Goal: Information Seeking & Learning: Learn about a topic

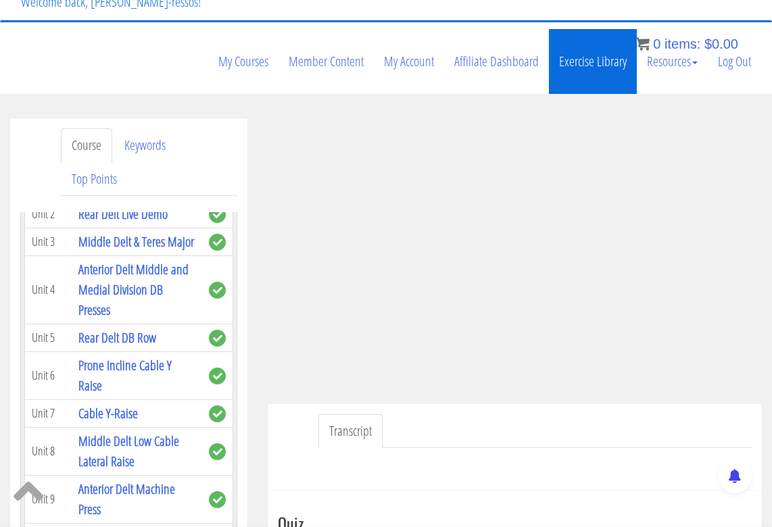
scroll to position [4216, 0]
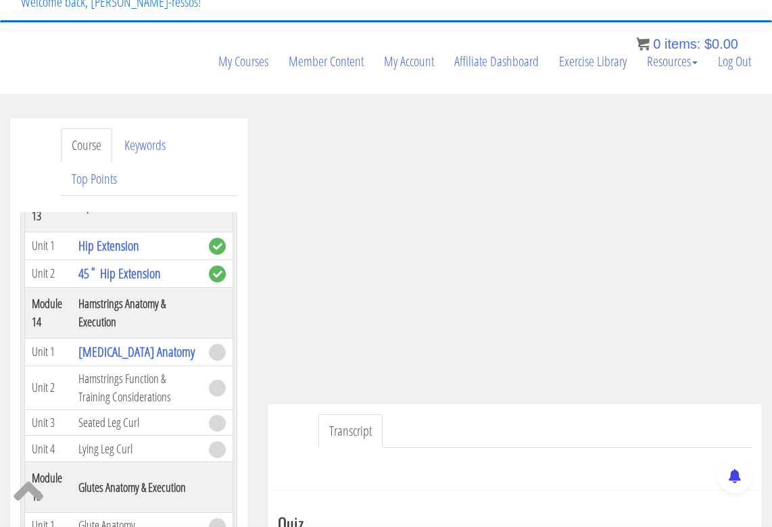
click at [193, 128] on ul "Course Keywords Top Points" at bounding box center [149, 162] width 176 height 68
click at [405, 414] on ul "Transcript" at bounding box center [534, 431] width 433 height 34
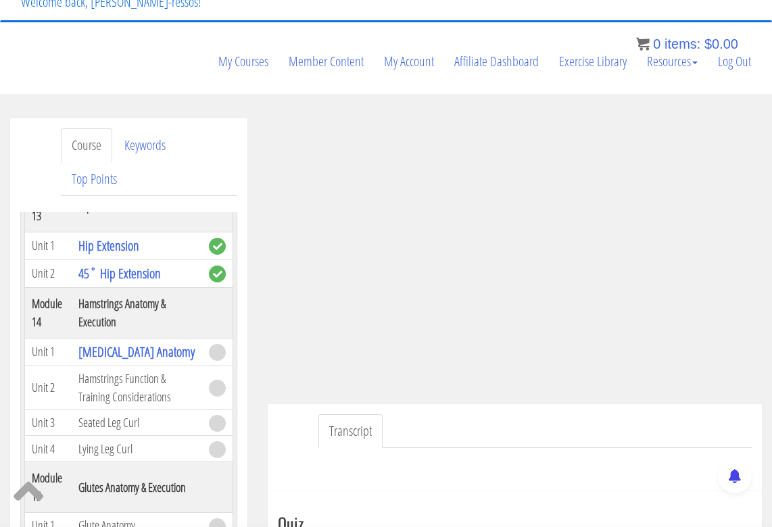
click at [601, 414] on ul "Transcript" at bounding box center [534, 431] width 433 height 34
click at [598, 414] on ul "Transcript" at bounding box center [534, 431] width 433 height 34
click at [463, 414] on ul "Transcript" at bounding box center [534, 431] width 433 height 34
click at [462, 414] on ul "Transcript" at bounding box center [534, 431] width 433 height 34
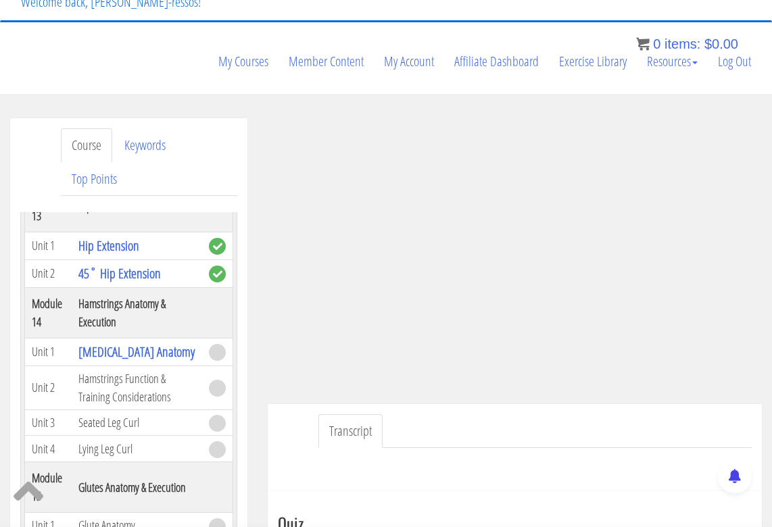
click at [462, 414] on ul "Transcript" at bounding box center [534, 431] width 433 height 34
click at [567, 414] on ul "Transcript" at bounding box center [534, 431] width 433 height 34
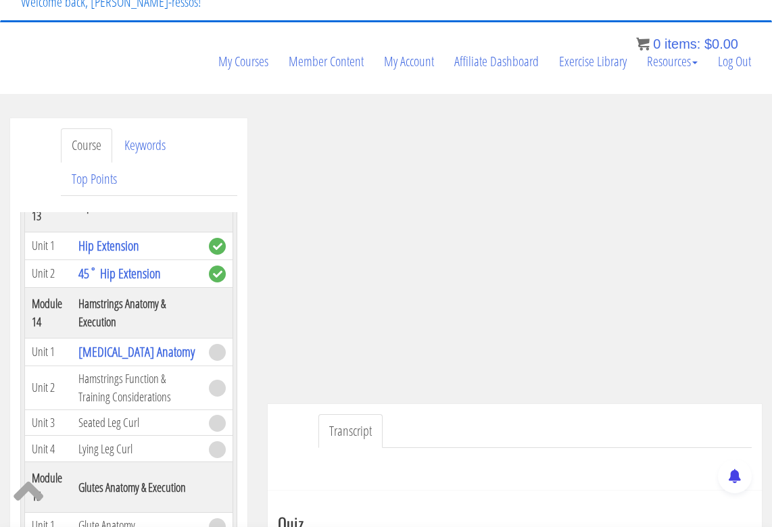
click at [567, 414] on ul "Transcript" at bounding box center [534, 431] width 433 height 34
click at [544, 414] on ul "Transcript" at bounding box center [534, 431] width 433 height 34
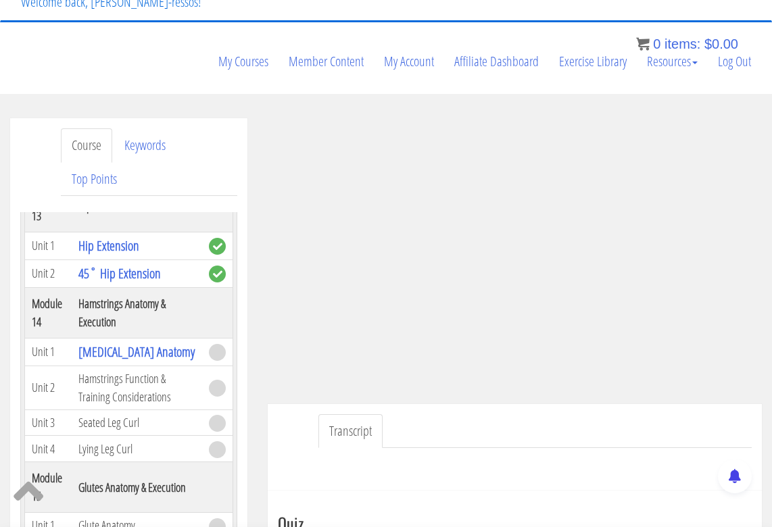
click at [544, 414] on ul "Transcript" at bounding box center [534, 431] width 433 height 34
click at [655, 414] on ul "Transcript" at bounding box center [534, 431] width 433 height 34
click at [657, 414] on ul "Transcript" at bounding box center [534, 431] width 433 height 34
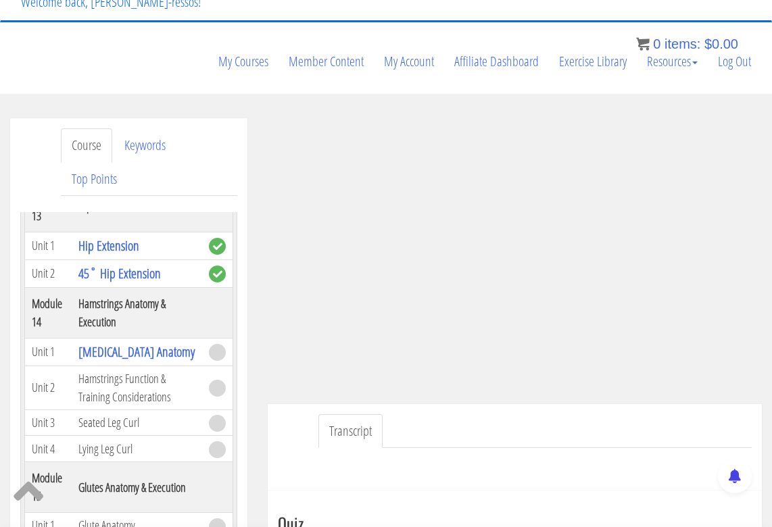
click at [657, 414] on ul "Transcript" at bounding box center [534, 431] width 433 height 34
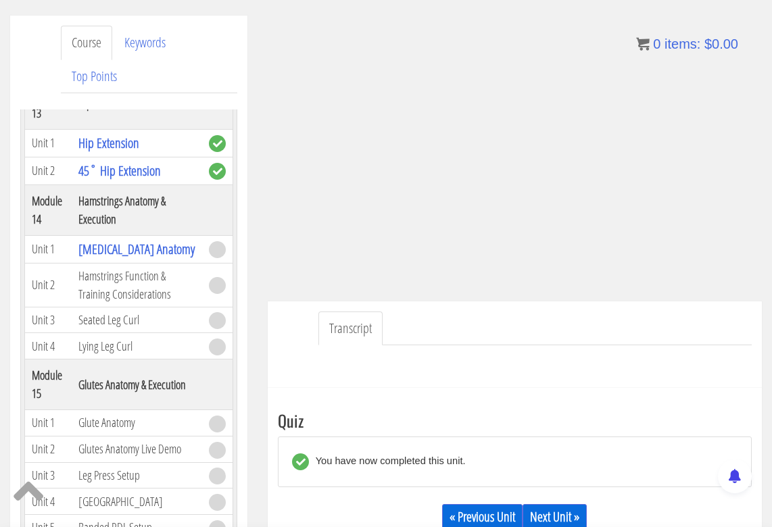
scroll to position [225, 0]
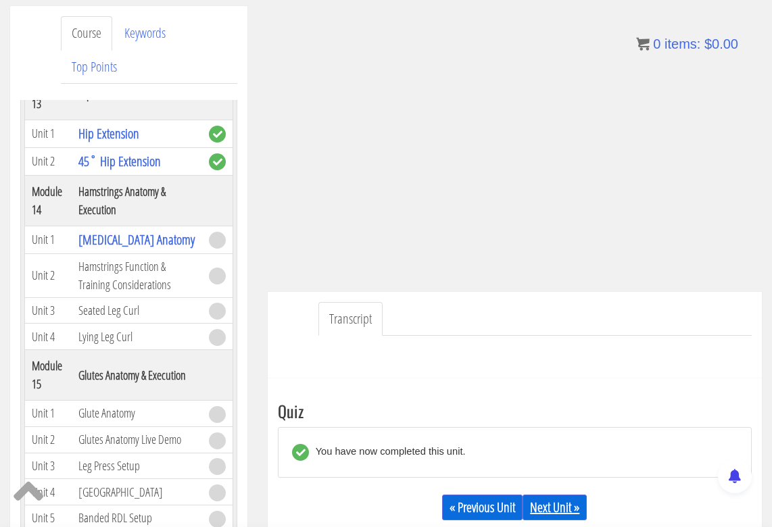
click at [539, 495] on link "Next Unit »" at bounding box center [554, 508] width 64 height 26
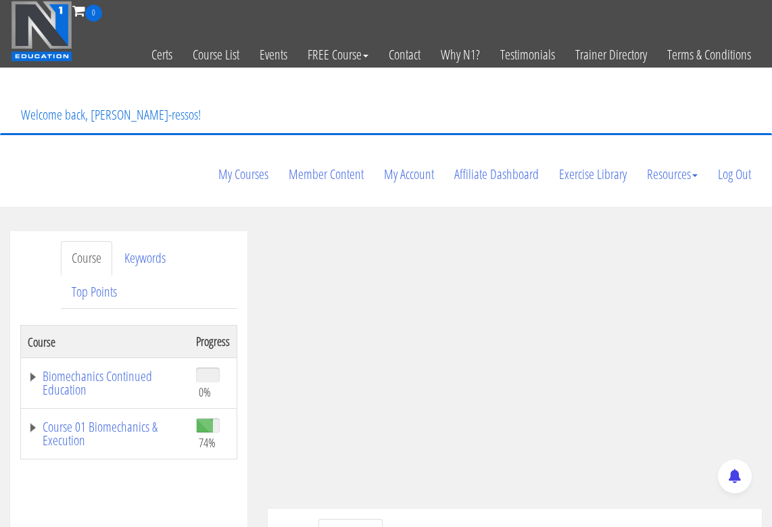
click at [150, 409] on td "Course 01 Biomechanics & Execution" at bounding box center [105, 434] width 168 height 51
click at [141, 420] on link "Course 01 Biomechanics & Execution" at bounding box center [105, 433] width 155 height 27
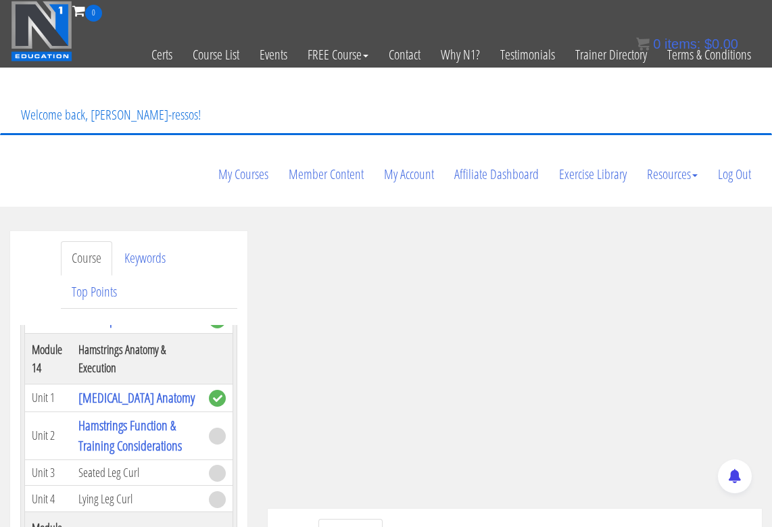
scroll to position [4279, 0]
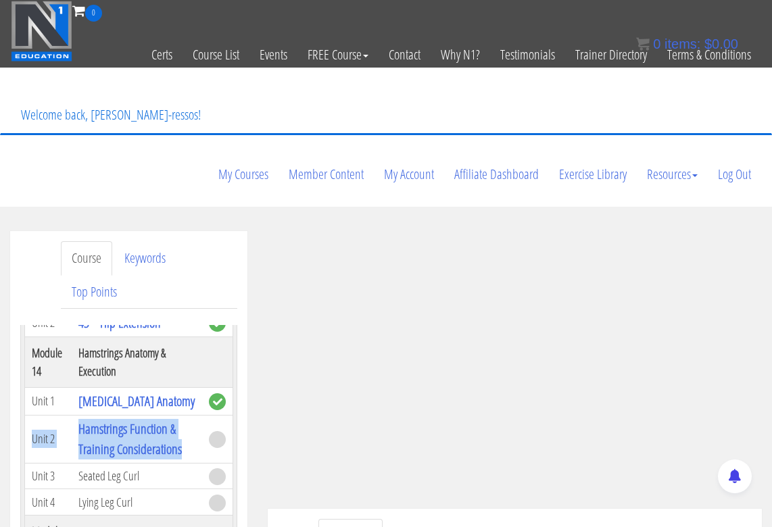
drag, startPoint x: 188, startPoint y: 436, endPoint x: 34, endPoint y: 424, distance: 154.5
click at [34, 424] on tr "Unit 2 Hamstrings Function & Training Considerations" at bounding box center [129, 439] width 208 height 48
copy tr "Unit 2 Hamstrings Function & Training Considerations"
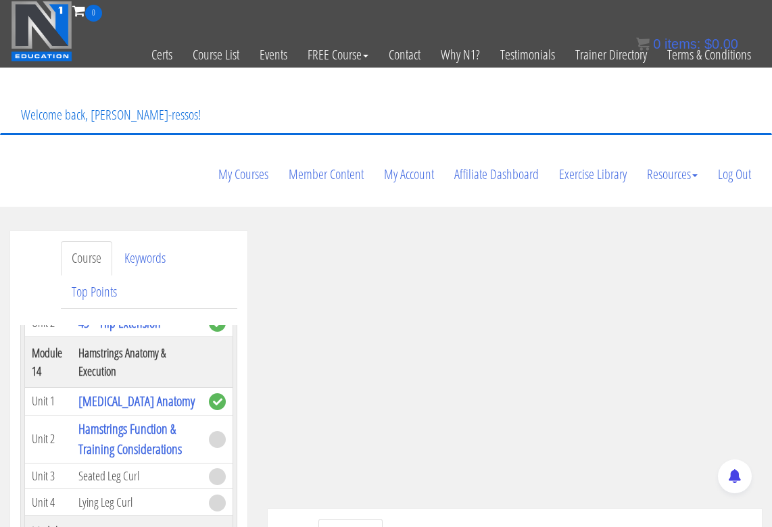
click at [475, 519] on ul "Transcript" at bounding box center [534, 536] width 433 height 34
click at [495, 519] on ul "Transcript" at bounding box center [534, 536] width 433 height 34
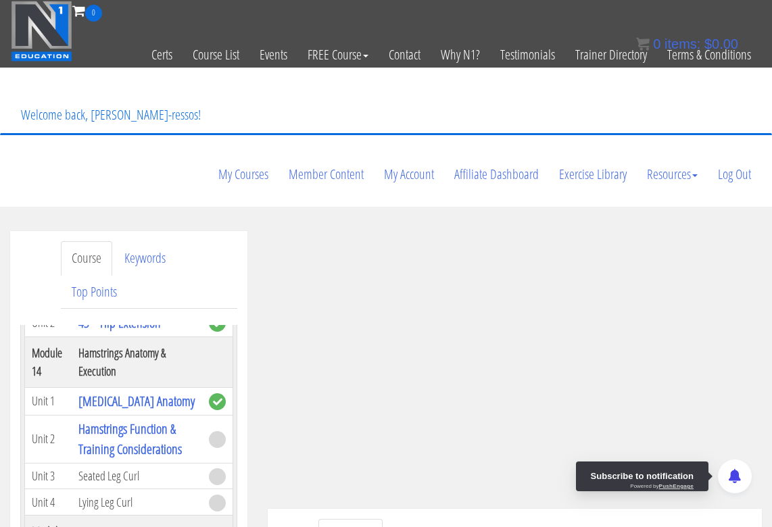
click at [666, 482] on div "Subscribe to notification" at bounding box center [642, 477] width 103 height 14
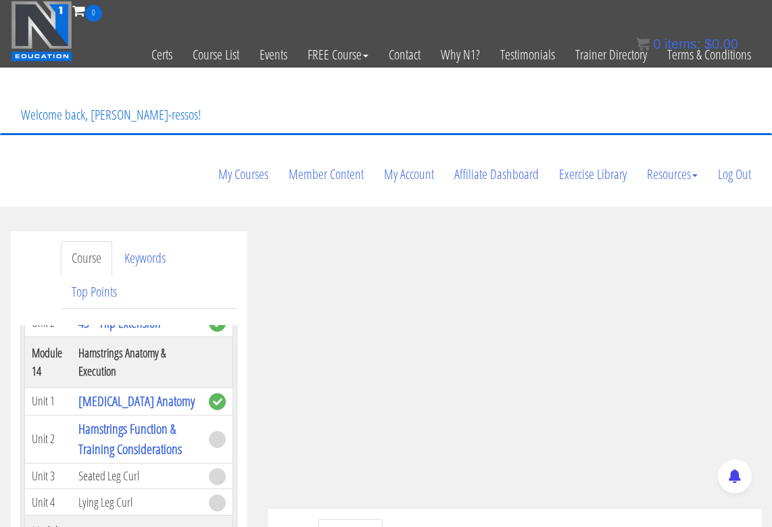
click at [498, 519] on ul "Transcript" at bounding box center [534, 536] width 433 height 34
click at [480, 519] on ul "Transcript" at bounding box center [534, 536] width 433 height 34
click at [482, 519] on ul "Transcript" at bounding box center [534, 536] width 433 height 34
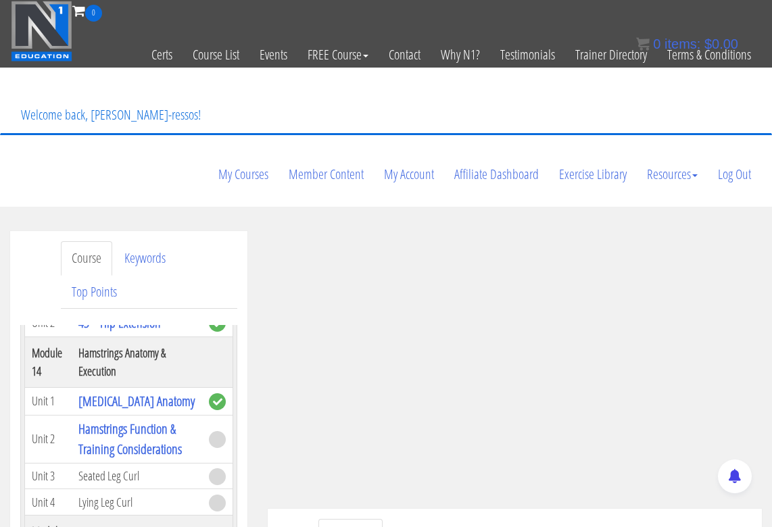
click at [482, 519] on ul "Transcript" at bounding box center [534, 536] width 433 height 34
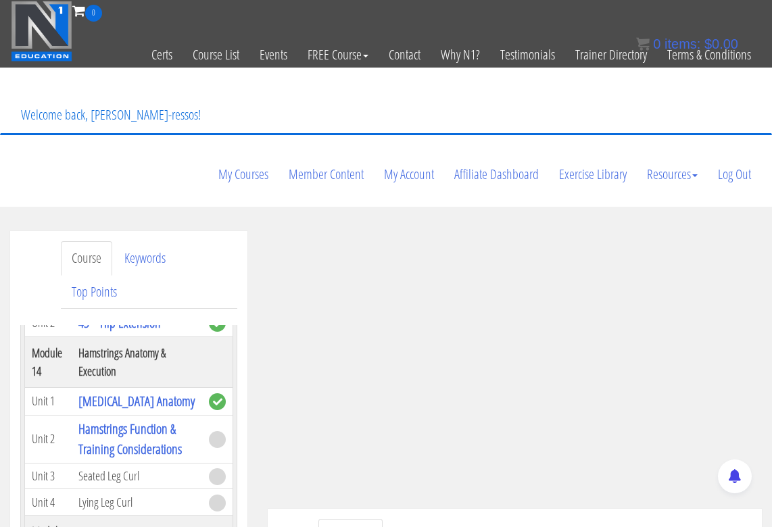
click at [482, 519] on ul "Transcript" at bounding box center [534, 536] width 433 height 34
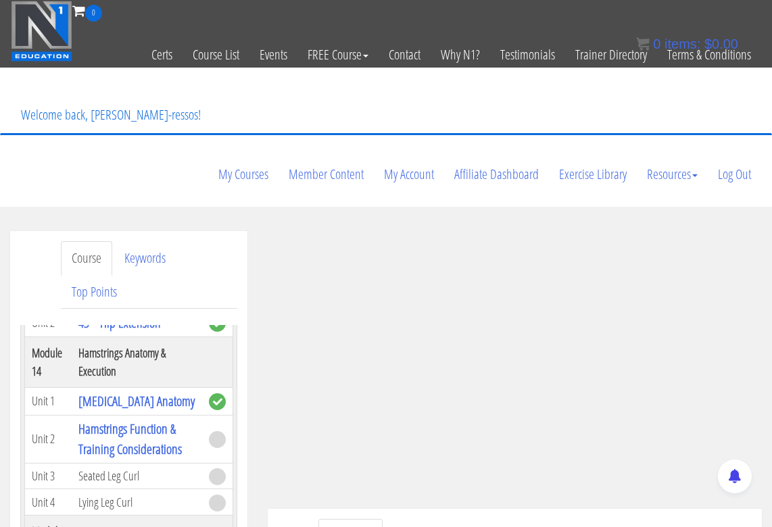
click at [482, 519] on ul "Transcript" at bounding box center [534, 536] width 433 height 34
click at [462, 519] on ul "Transcript" at bounding box center [534, 536] width 433 height 34
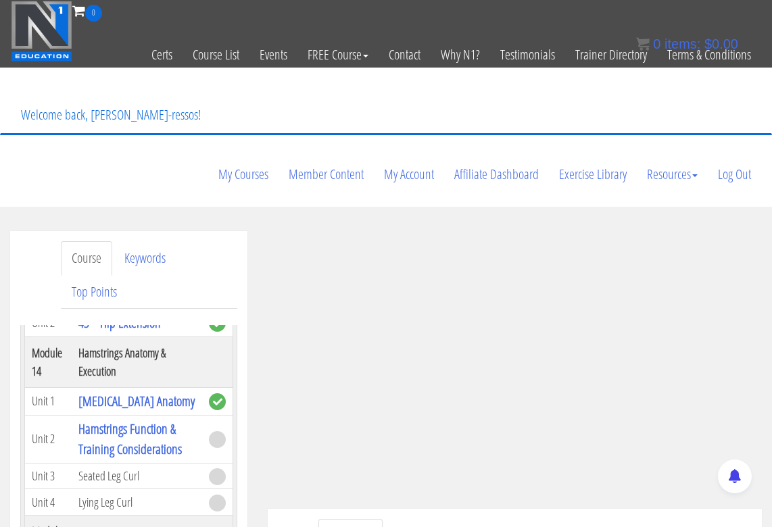
click at [462, 519] on ul "Transcript" at bounding box center [534, 536] width 433 height 34
click at [405, 519] on ul "Transcript" at bounding box center [534, 536] width 433 height 34
click at [406, 519] on ul "Transcript" at bounding box center [534, 536] width 433 height 34
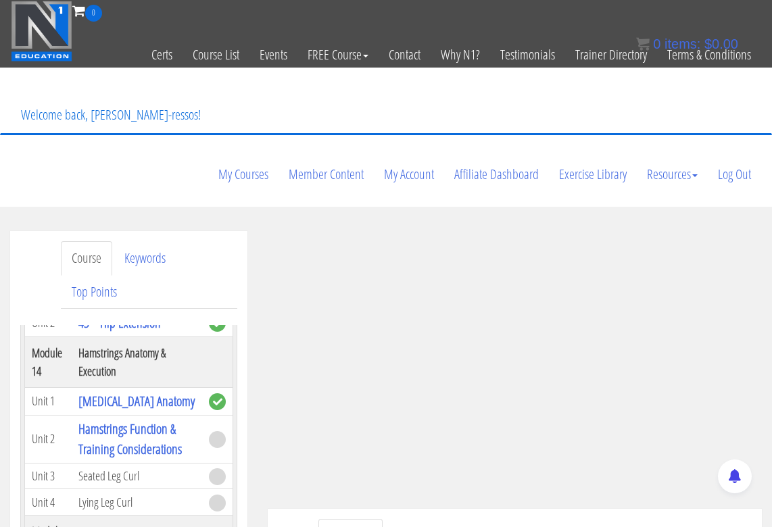
click at [406, 519] on ul "Transcript" at bounding box center [534, 536] width 433 height 34
click at [416, 519] on ul "Transcript" at bounding box center [534, 536] width 433 height 34
click at [420, 519] on ul "Transcript" at bounding box center [534, 536] width 433 height 34
click at [500, 519] on ul "Transcript" at bounding box center [534, 536] width 433 height 34
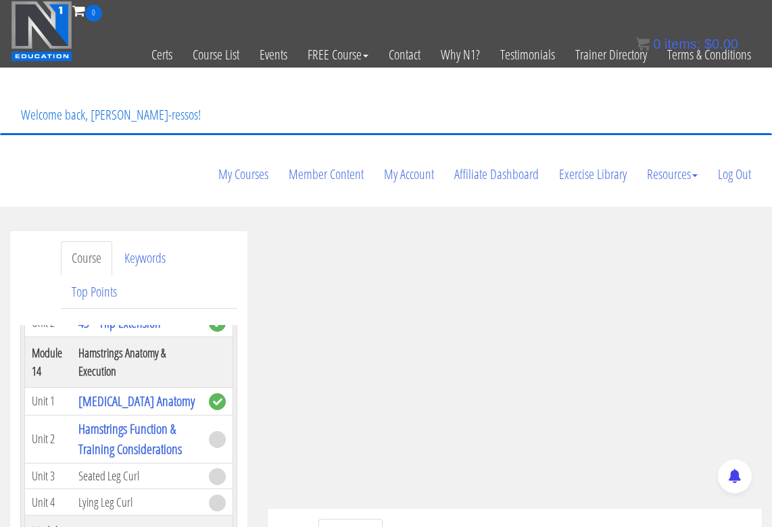
click at [500, 519] on ul "Transcript" at bounding box center [534, 536] width 433 height 34
click at [445, 519] on ul "Transcript" at bounding box center [534, 536] width 433 height 34
click at [393, 519] on ul "Transcript" at bounding box center [534, 536] width 433 height 34
click at [407, 519] on ul "Transcript" at bounding box center [534, 536] width 433 height 34
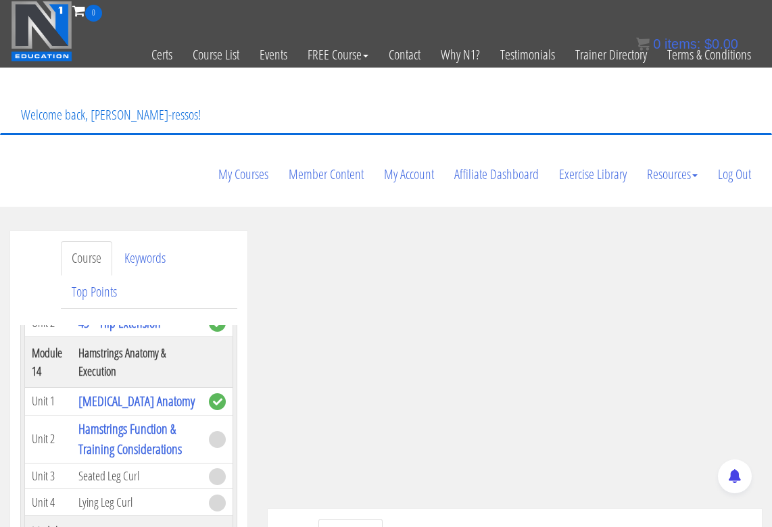
click at [407, 519] on ul "Transcript" at bounding box center [534, 536] width 433 height 34
click at [409, 519] on ul "Transcript" at bounding box center [534, 536] width 433 height 34
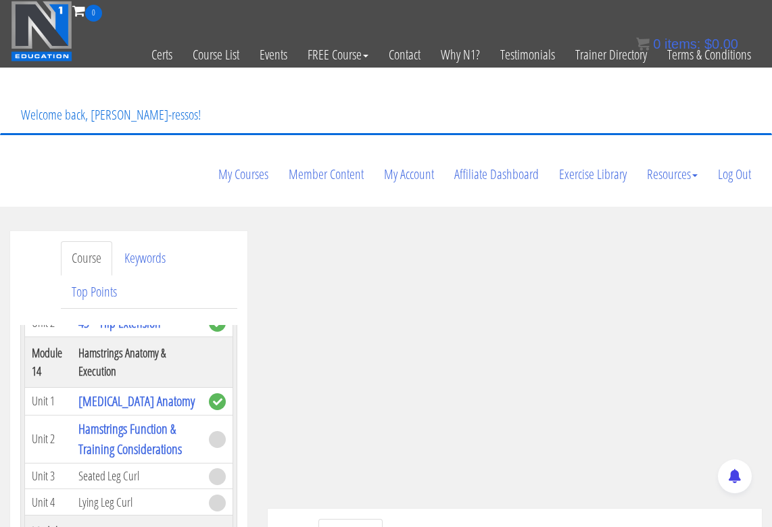
click at [408, 519] on ul "Transcript" at bounding box center [534, 536] width 433 height 34
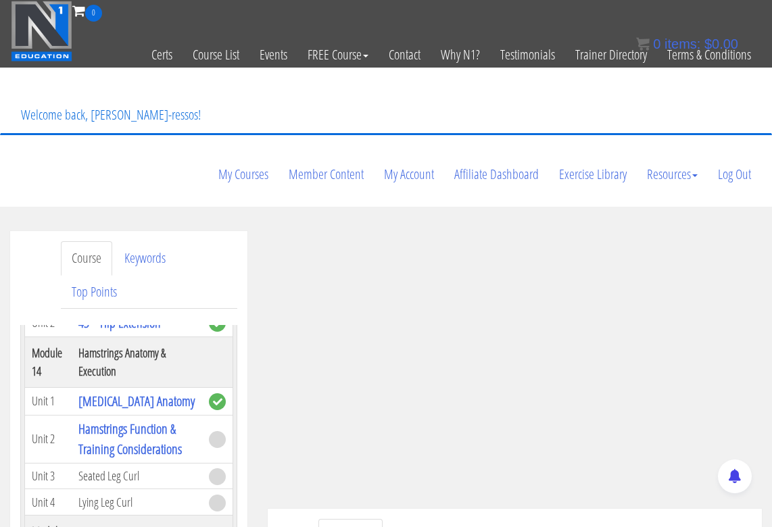
click at [408, 519] on ul "Transcript" at bounding box center [534, 536] width 433 height 34
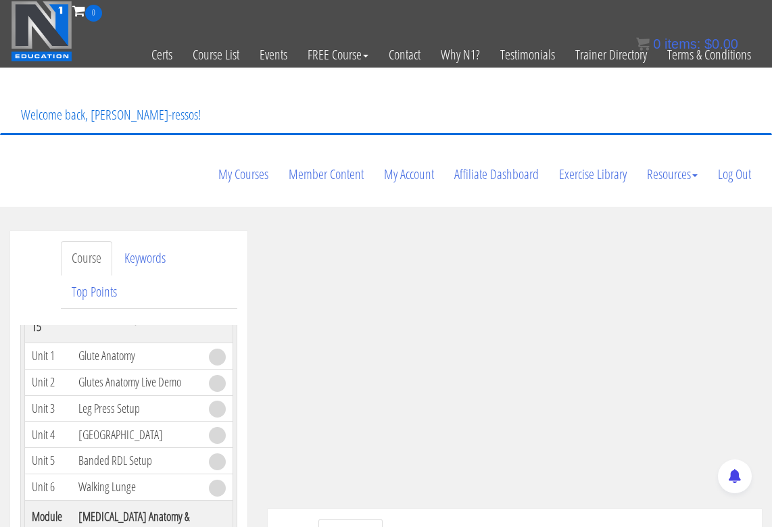
scroll to position [4505, 0]
click at [480, 519] on ul "Transcript" at bounding box center [534, 536] width 433 height 34
click at [528, 519] on ul "Transcript" at bounding box center [534, 536] width 433 height 34
click at [531, 519] on ul "Transcript" at bounding box center [534, 536] width 433 height 34
click at [495, 519] on ul "Transcript" at bounding box center [534, 536] width 433 height 34
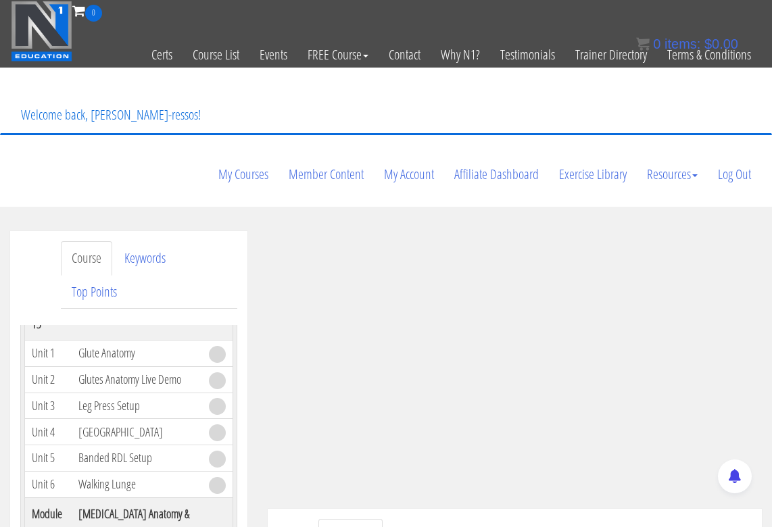
click at [606, 519] on ul "Transcript" at bounding box center [534, 536] width 433 height 34
click at [627, 519] on ul "Transcript" at bounding box center [534, 536] width 433 height 34
click at [590, 519] on ul "Transcript" at bounding box center [534, 536] width 433 height 34
click at [553, 519] on ul "Transcript" at bounding box center [534, 536] width 433 height 34
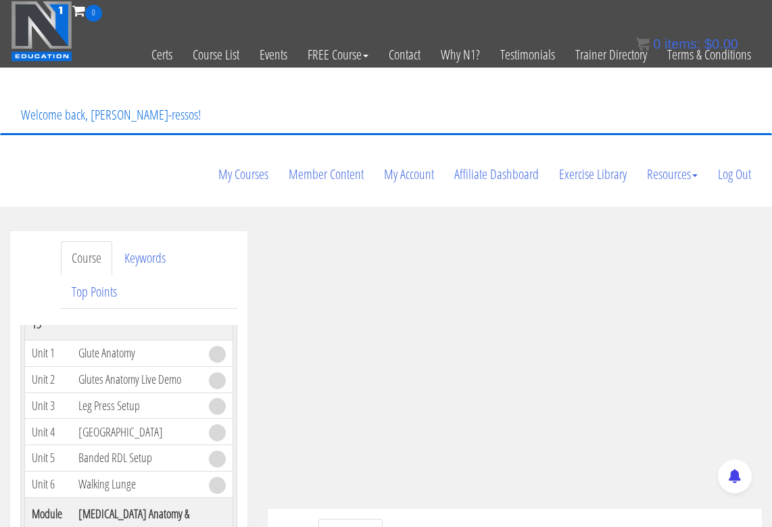
click at [553, 519] on ul "Transcript" at bounding box center [534, 536] width 433 height 34
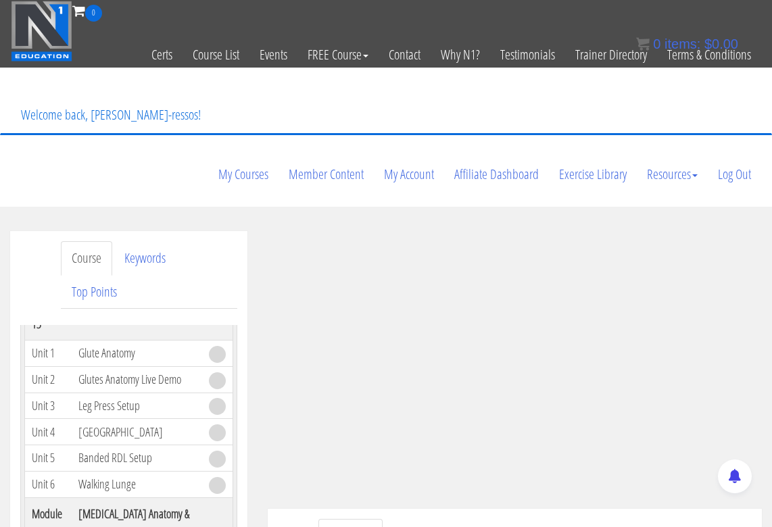
click at [553, 519] on ul "Transcript" at bounding box center [534, 536] width 433 height 34
click at [529, 519] on ul "Transcript" at bounding box center [534, 536] width 433 height 34
click at [528, 519] on ul "Transcript" at bounding box center [534, 536] width 433 height 34
click at [481, 519] on ul "Transcript" at bounding box center [534, 536] width 433 height 34
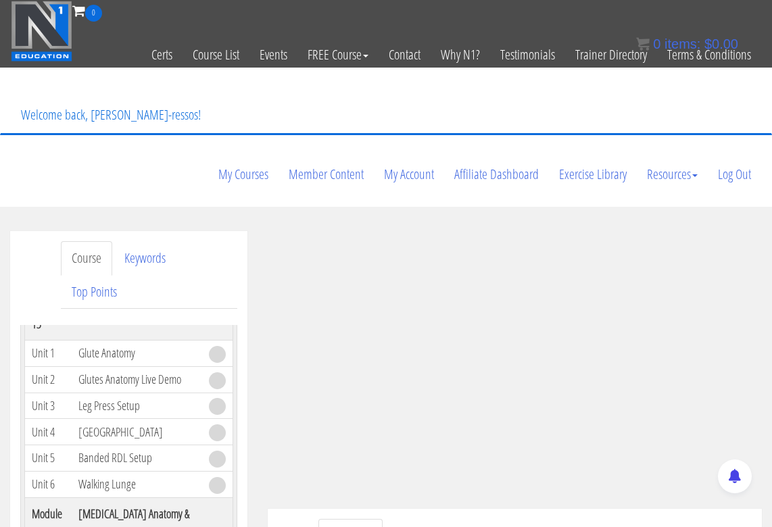
click at [482, 519] on ul "Transcript" at bounding box center [534, 536] width 433 height 34
click at [595, 519] on ul "Transcript" at bounding box center [534, 536] width 433 height 34
click at [600, 519] on ul "Transcript" at bounding box center [534, 536] width 433 height 34
click at [589, 519] on ul "Transcript" at bounding box center [534, 536] width 433 height 34
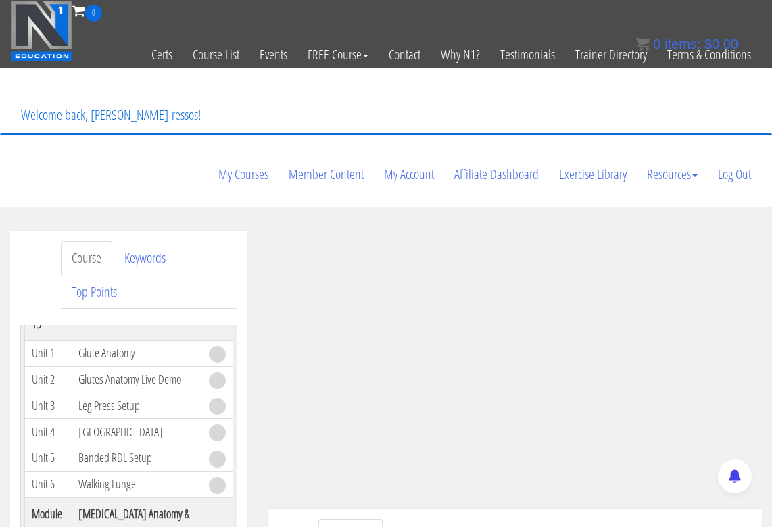
click at [551, 519] on ul "Transcript" at bounding box center [534, 536] width 433 height 34
click at [547, 519] on ul "Transcript" at bounding box center [534, 536] width 433 height 34
click at [497, 519] on ul "Transcript" at bounding box center [534, 536] width 433 height 34
click at [439, 519] on ul "Transcript" at bounding box center [534, 536] width 433 height 34
click at [579, 519] on ul "Transcript" at bounding box center [534, 536] width 433 height 34
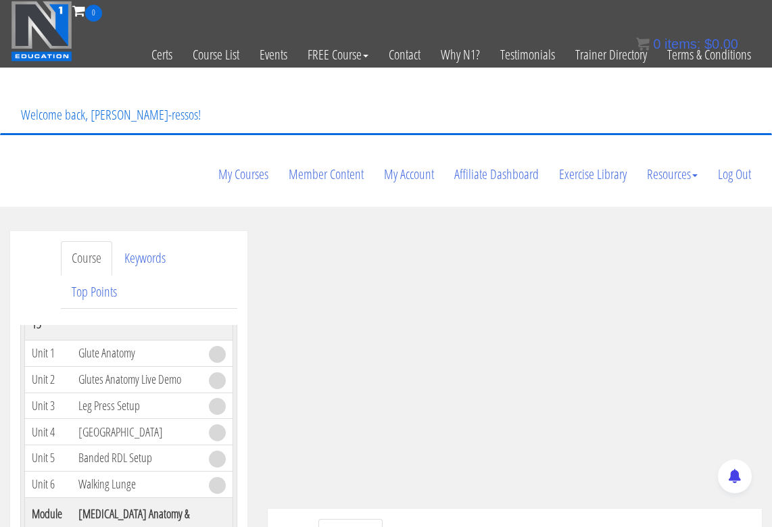
click at [579, 519] on ul "Transcript" at bounding box center [534, 536] width 433 height 34
click at [578, 519] on ul "Transcript" at bounding box center [534, 536] width 433 height 34
click at [572, 519] on ul "Transcript" at bounding box center [534, 536] width 433 height 34
click at [570, 519] on ul "Transcript" at bounding box center [534, 536] width 433 height 34
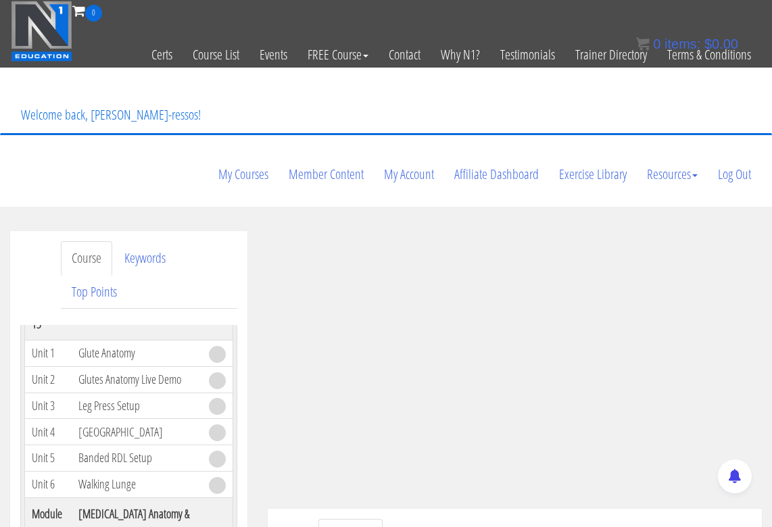
click at [549, 519] on ul "Transcript" at bounding box center [534, 536] width 433 height 34
click at [620, 519] on ul "Transcript" at bounding box center [534, 536] width 433 height 34
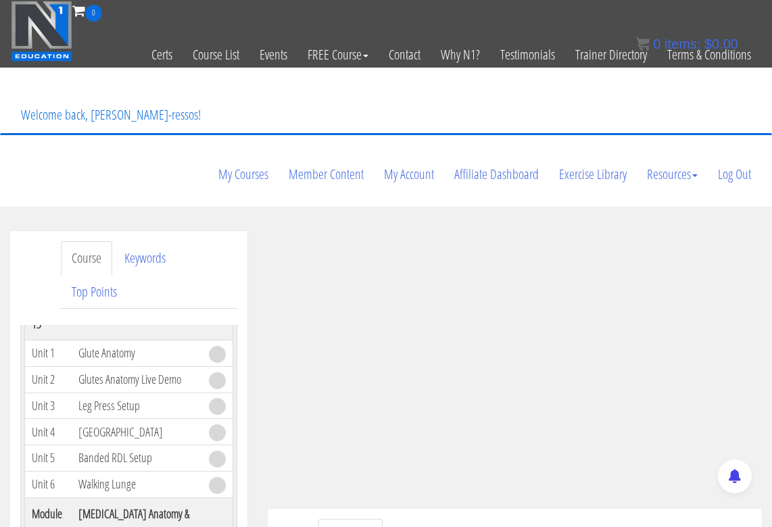
click at [486, 519] on ul "Transcript" at bounding box center [534, 536] width 433 height 34
click at [438, 519] on ul "Transcript" at bounding box center [534, 536] width 433 height 34
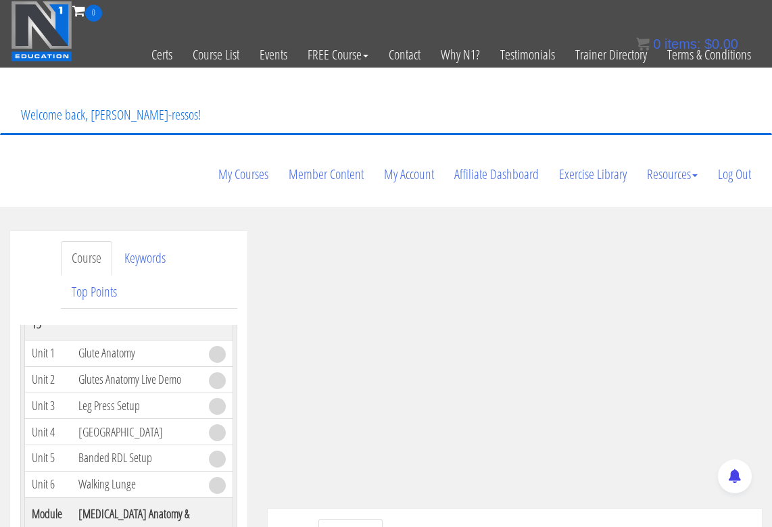
click at [426, 519] on ul "Transcript" at bounding box center [534, 536] width 433 height 34
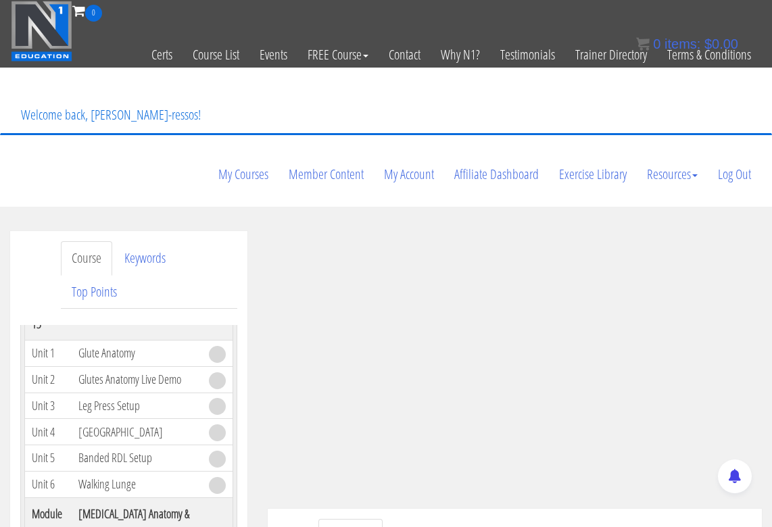
click at [426, 519] on ul "Transcript" at bounding box center [534, 536] width 433 height 34
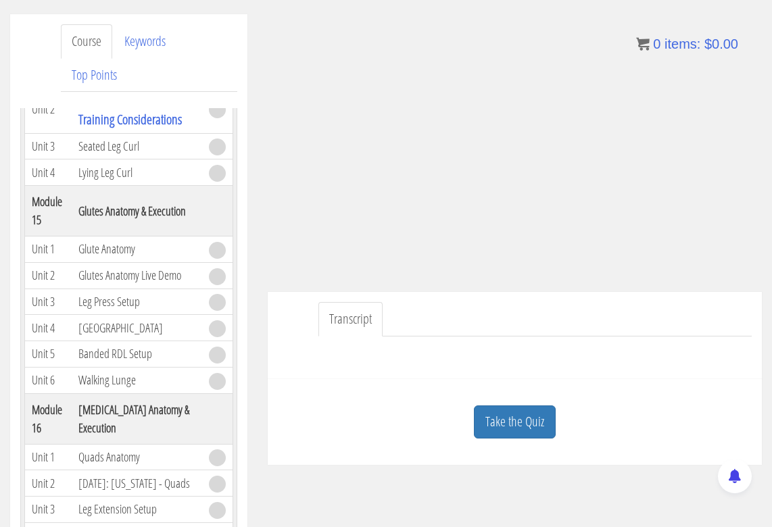
scroll to position [225, 0]
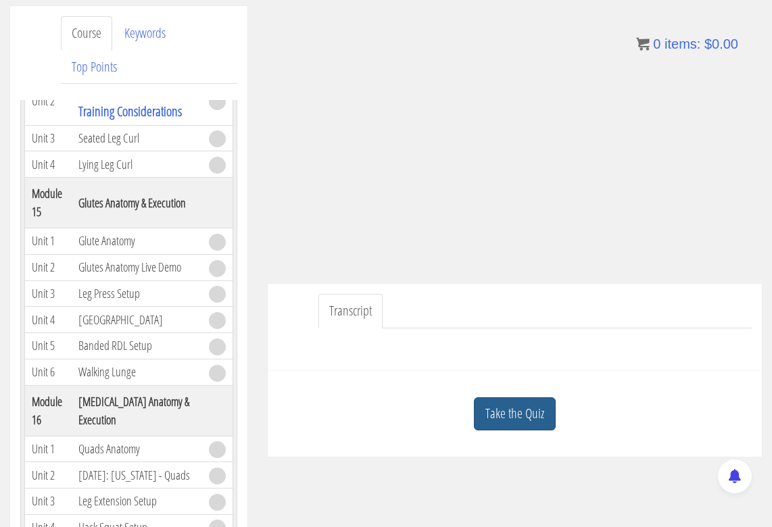
click at [502, 397] on link "Take the Quiz" at bounding box center [515, 413] width 82 height 33
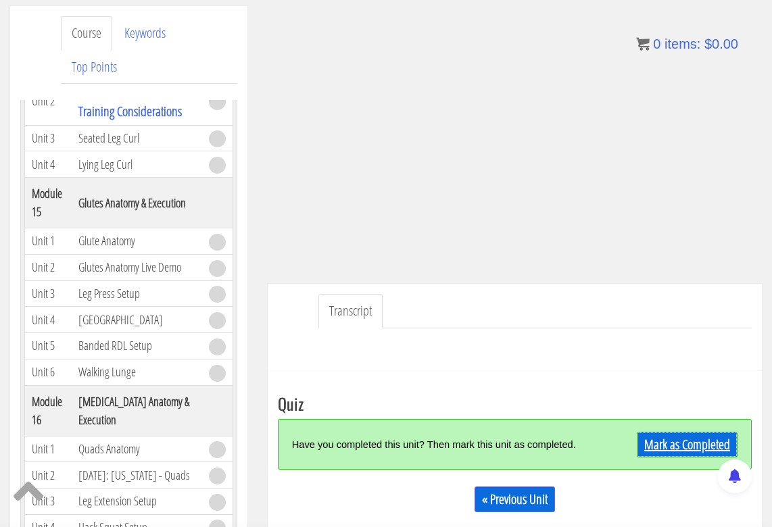
drag, startPoint x: 691, startPoint y: 394, endPoint x: 685, endPoint y: 399, distance: 7.2
click at [691, 432] on link "Mark as Completed" at bounding box center [687, 445] width 101 height 26
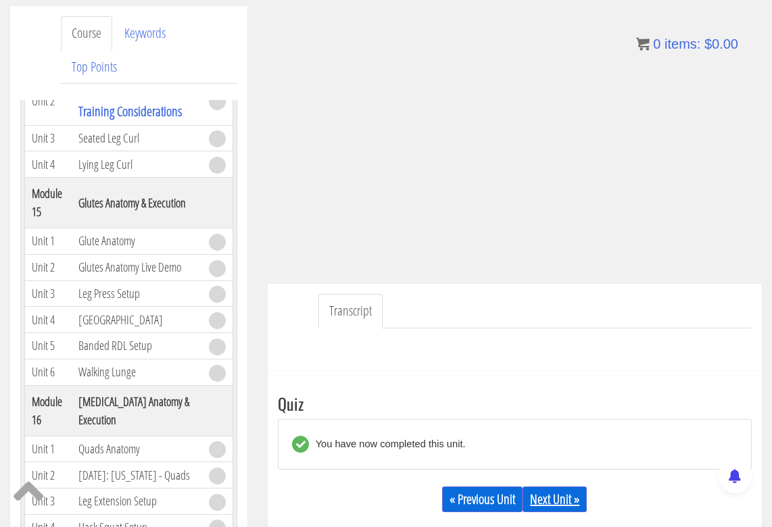
click at [567, 487] on link "Next Unit »" at bounding box center [554, 500] width 64 height 26
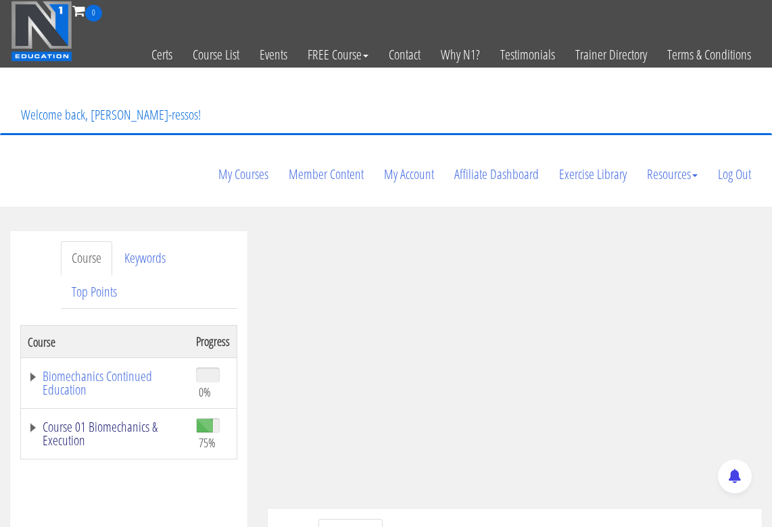
click at [141, 420] on link "Course 01 Biomechanics & Execution" at bounding box center [105, 433] width 155 height 27
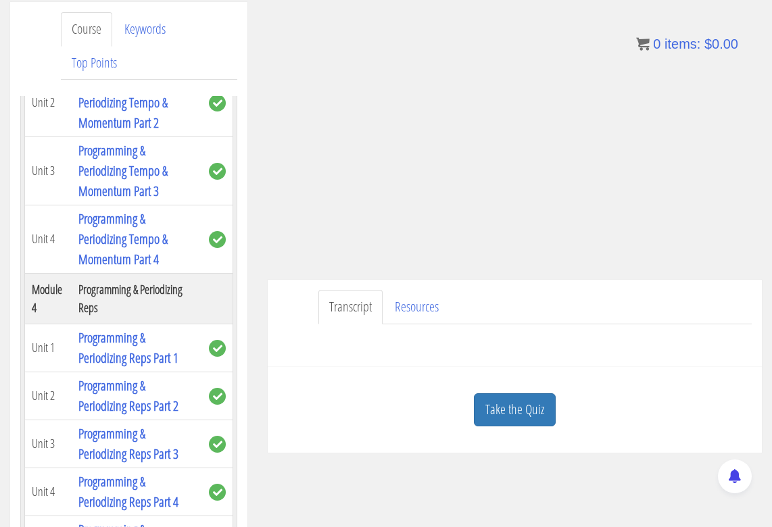
scroll to position [238, 0]
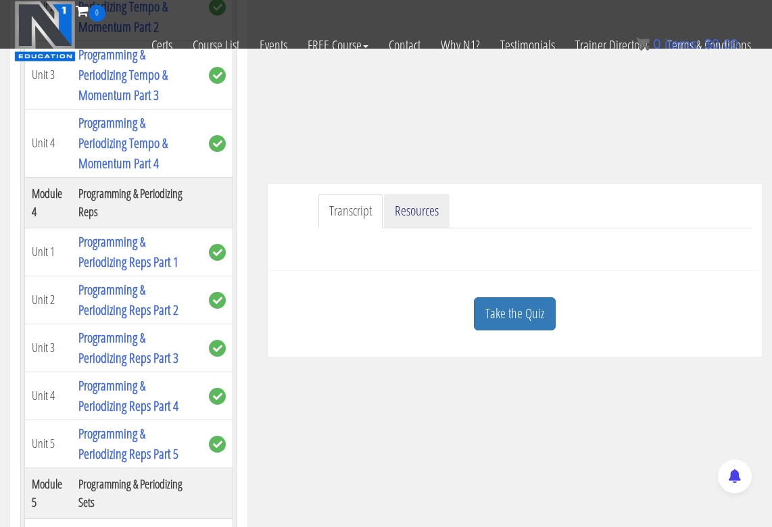
click at [422, 194] on link "Resources" at bounding box center [417, 211] width 66 height 34
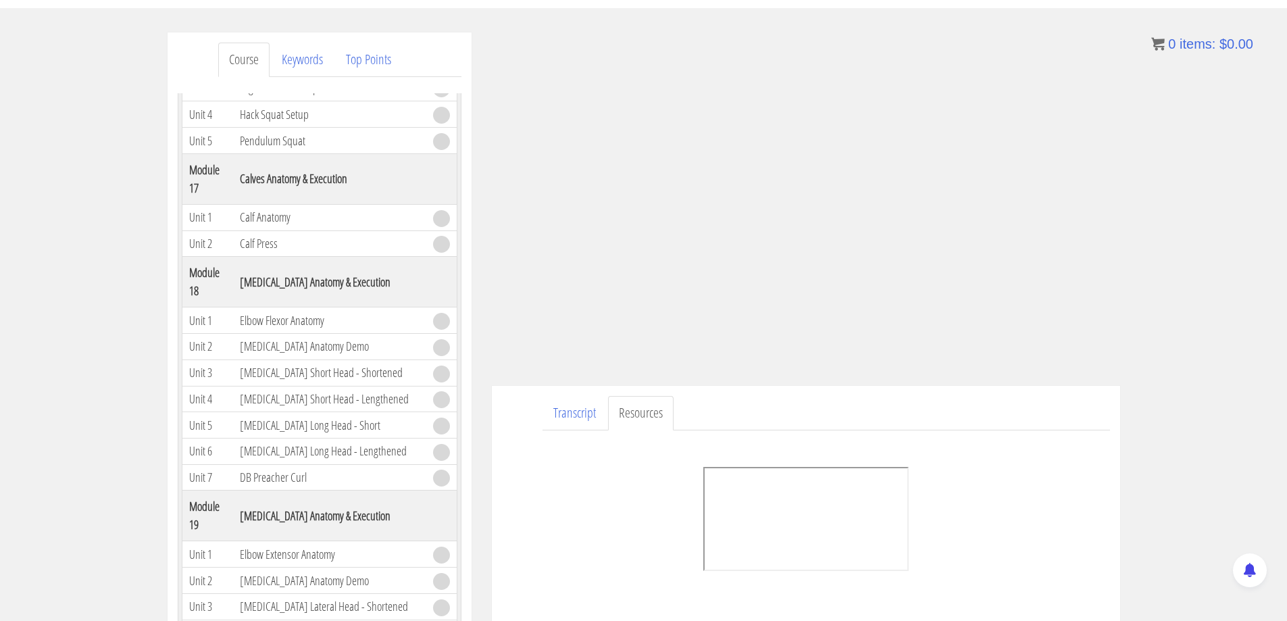
scroll to position [3732, 0]
